Goal: Task Accomplishment & Management: Manage account settings

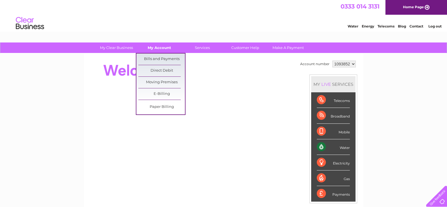
click at [159, 49] on link "My Account" at bounding box center [159, 47] width 47 height 10
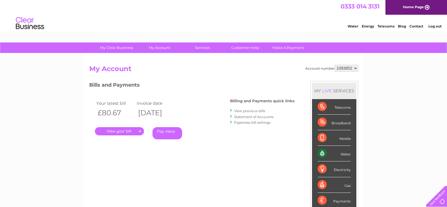
click at [357, 68] on select "1093852 1093855 1093856 1117980" at bounding box center [346, 68] width 23 height 7
click at [378, 69] on div "My Clear Business Login Details My Details My Preferences Link Account My Accou…" at bounding box center [223, 189] width 447 height 295
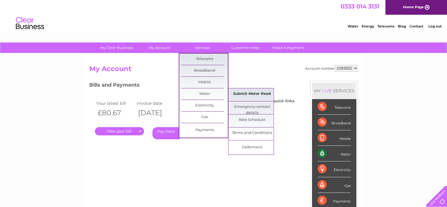
click at [241, 92] on link "Submit Meter Read" at bounding box center [252, 93] width 47 height 11
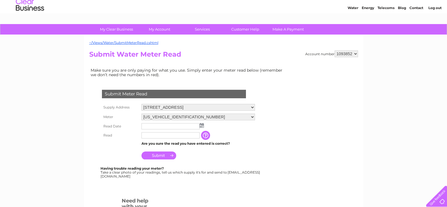
scroll to position [28, 0]
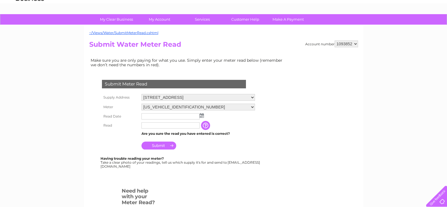
click at [202, 115] on img at bounding box center [202, 115] width 4 height 5
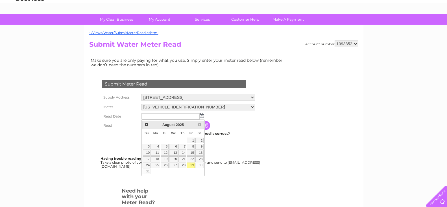
click at [191, 165] on link "29" at bounding box center [191, 165] width 8 height 6
type input "2025/08/29"
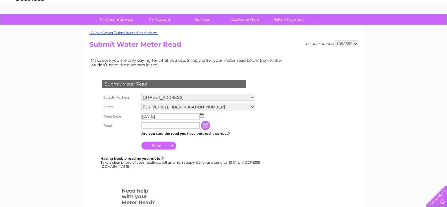
click at [149, 127] on input "text" at bounding box center [171, 125] width 58 height 6
type input "00078"
click at [160, 147] on input "Submit" at bounding box center [159, 146] width 35 height 8
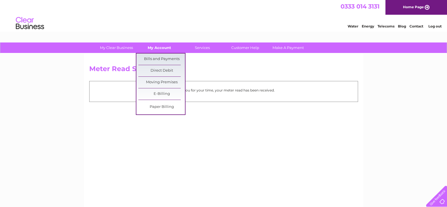
click at [161, 48] on link "My Account" at bounding box center [159, 47] width 47 height 10
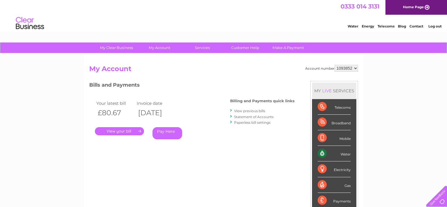
click at [350, 68] on select "1093852 1093855 1093856 1117980" at bounding box center [346, 68] width 23 height 7
select select "1093855"
click at [335, 65] on select "1093852 1093855 1093856 1117980" at bounding box center [346, 68] width 23 height 7
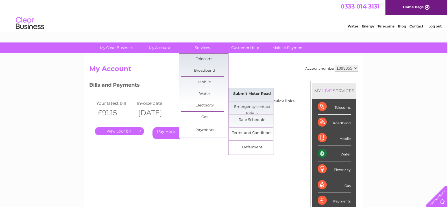
click at [244, 92] on link "Submit Meter Read" at bounding box center [252, 93] width 47 height 11
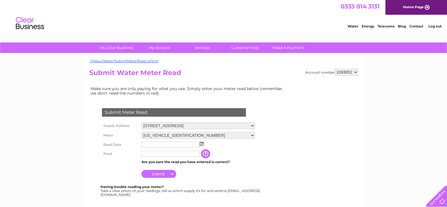
click at [340, 74] on select "1093852 1093855 1093856 1117980" at bounding box center [346, 72] width 23 height 7
select select "1093855"
click at [335, 69] on select "1093852 1093855 1093856 1117980" at bounding box center [346, 72] width 23 height 7
click at [150, 155] on input "text" at bounding box center [171, 153] width 58 height 6
type input "00136"
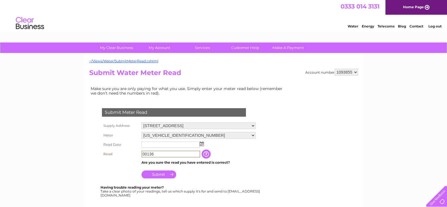
click at [79, 153] on div "My Clear Business Login Details My Details My Preferences Link Account My Accou…" at bounding box center [223, 210] width 447 height 336
click at [162, 172] on input "Submit" at bounding box center [159, 174] width 35 height 8
click at [203, 144] on img at bounding box center [202, 143] width 4 height 5
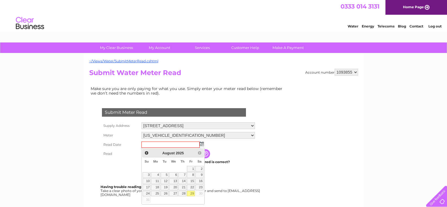
click at [193, 194] on link "29" at bounding box center [191, 193] width 8 height 6
type input "2025/08/29"
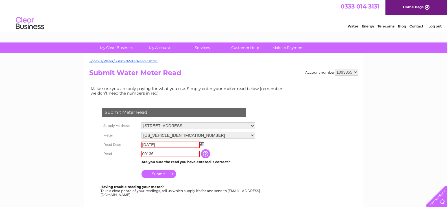
click at [248, 151] on td "The reading you have just taken from your water meter. Our records indicate you…" at bounding box center [233, 153] width 45 height 9
click at [162, 173] on input "Submit" at bounding box center [159, 174] width 35 height 8
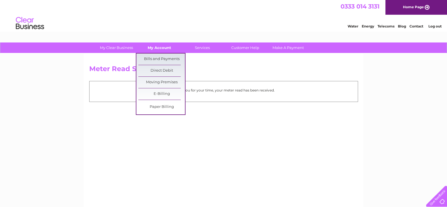
click at [161, 46] on link "My Account" at bounding box center [159, 47] width 47 height 10
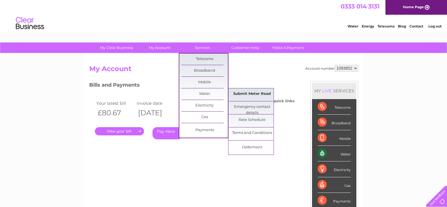
click at [257, 94] on link "Submit Meter Read" at bounding box center [252, 93] width 47 height 11
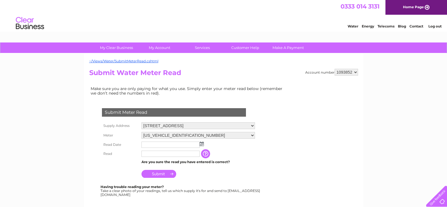
click at [353, 71] on select "1093852 1093855 1093856 1117980" at bounding box center [346, 72] width 23 height 7
select select "1093856"
click at [335, 69] on select "1093852 1093855 1093856 1117980" at bounding box center [346, 72] width 23 height 7
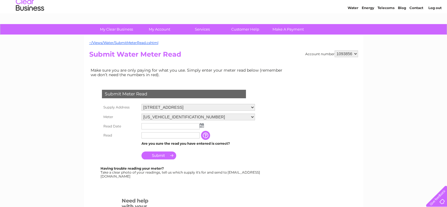
scroll to position [28, 0]
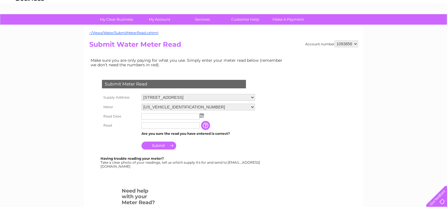
click at [151, 127] on input "text" at bounding box center [171, 125] width 58 height 6
type input "0851"
click at [257, 181] on div at bounding box center [175, 179] width 172 height 11
click at [165, 126] on input "0851" at bounding box center [171, 125] width 59 height 7
click at [209, 166] on div "Having trouble reading your meter? Take a clear photo of your readings, tell us…" at bounding box center [181, 162] width 160 height 12
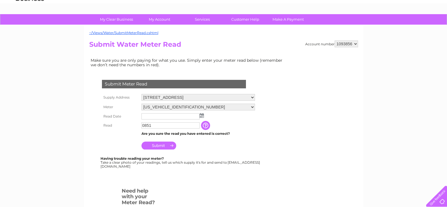
click at [155, 127] on input "0851" at bounding box center [171, 125] width 58 height 6
click at [166, 146] on input "Submit" at bounding box center [159, 146] width 35 height 8
click at [203, 115] on img at bounding box center [202, 115] width 4 height 5
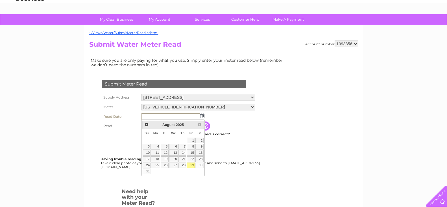
click at [193, 164] on link "29" at bounding box center [191, 165] width 8 height 6
type input "2025/08/29"
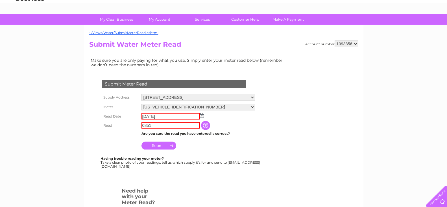
click at [195, 171] on div "Submit Meter Read Supply Address 83 Grassmarket, Edinburgh, EH1 2HJ Meter 06ELS…" at bounding box center [175, 126] width 172 height 116
click at [166, 145] on input "Submit" at bounding box center [159, 145] width 35 height 8
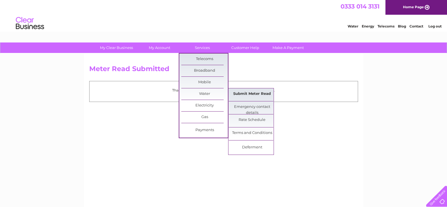
click at [237, 94] on link "Submit Meter Read" at bounding box center [252, 93] width 47 height 11
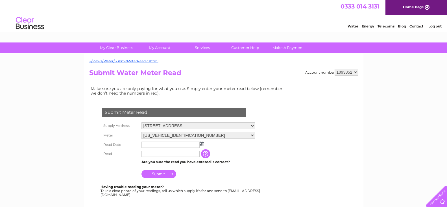
click at [355, 73] on select "1093852 1093855 1093856 1117980" at bounding box center [346, 72] width 23 height 7
select select "1117980"
click at [335, 69] on select "1093852 1093855 1093856 1117980" at bounding box center [346, 72] width 23 height 7
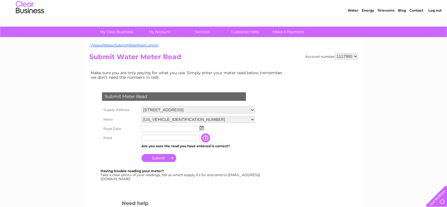
scroll to position [57, 0]
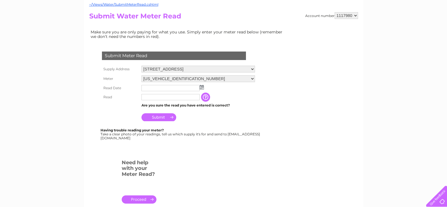
drag, startPoint x: 144, startPoint y: 96, endPoint x: 131, endPoint y: 97, distance: 13.1
click at [144, 96] on input "text" at bounding box center [171, 97] width 58 height 6
click at [202, 86] on img at bounding box center [202, 87] width 4 height 5
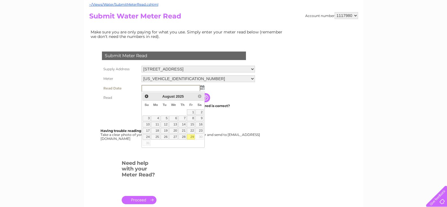
click at [194, 134] on link "29" at bounding box center [191, 137] width 8 height 6
type input "2025/08/29"
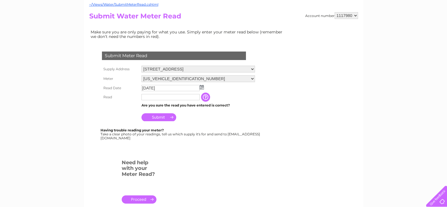
click at [142, 96] on input "text" at bounding box center [171, 97] width 58 height 6
type input "00194"
click at [55, 153] on div "My Clear Business Login Details My Details My Preferences Link Account My Accou…" at bounding box center [223, 154] width 447 height 336
click at [162, 117] on input "Submit" at bounding box center [159, 117] width 35 height 8
